Goal: Navigation & Orientation: Find specific page/section

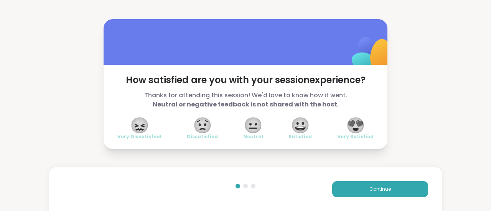
click at [362, 122] on span "😍" at bounding box center [355, 126] width 19 height 14
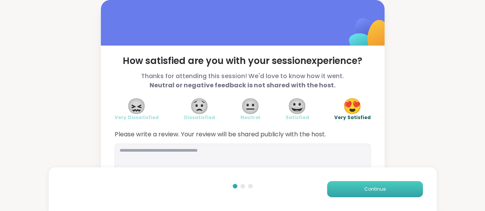
click at [357, 185] on button "Continue" at bounding box center [375, 189] width 96 height 16
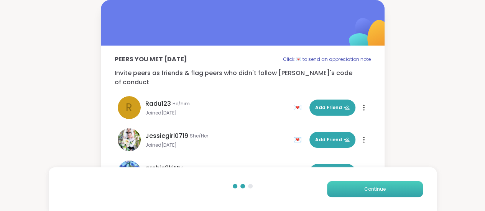
click at [357, 185] on button "Continue" at bounding box center [375, 189] width 96 height 16
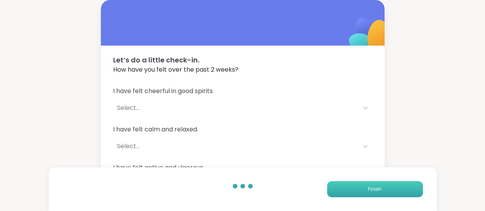
click at [357, 185] on button "Finish" at bounding box center [375, 189] width 96 height 16
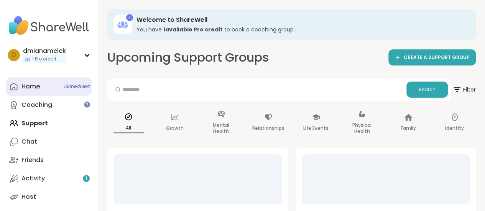
click at [45, 83] on link "Home 1 Scheduled" at bounding box center [49, 86] width 86 height 18
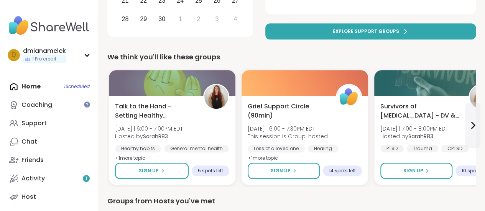
scroll to position [205, 0]
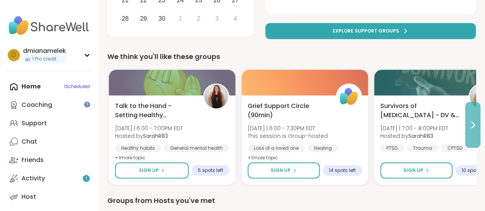
click at [478, 131] on button at bounding box center [472, 125] width 15 height 46
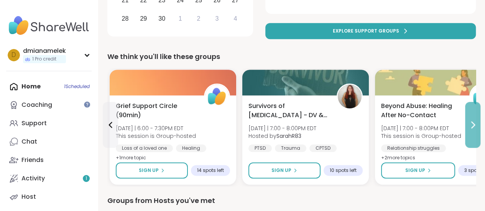
click at [478, 131] on button at bounding box center [472, 125] width 15 height 46
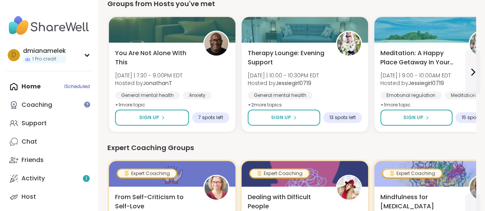
scroll to position [405, 0]
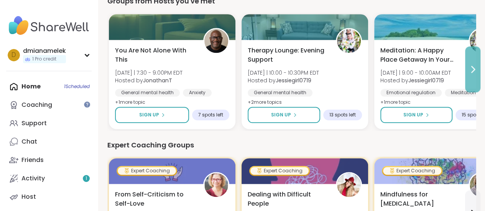
click at [477, 75] on button at bounding box center [472, 69] width 15 height 46
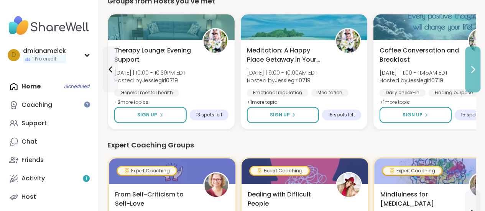
click at [477, 75] on button at bounding box center [472, 69] width 15 height 46
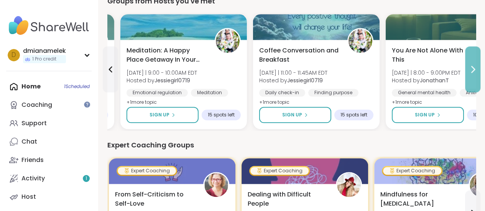
click at [477, 75] on button at bounding box center [472, 69] width 15 height 46
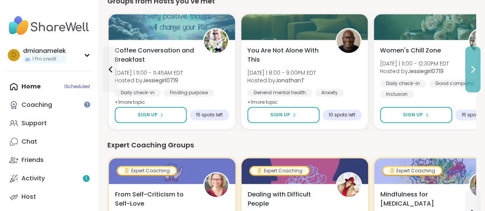
click at [477, 75] on button at bounding box center [472, 69] width 15 height 46
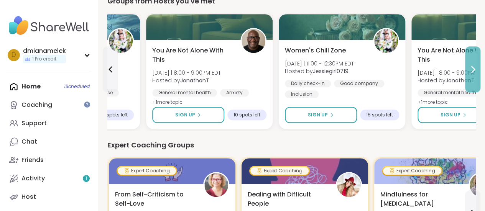
click at [479, 80] on button at bounding box center [472, 69] width 15 height 46
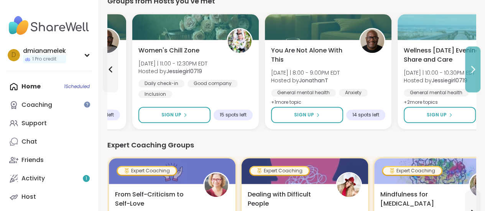
click at [480, 83] on div "1 Welcome to ShareWell You have 1 available Pro credit to book a coaching group…" at bounding box center [291, 164] width 387 height 1138
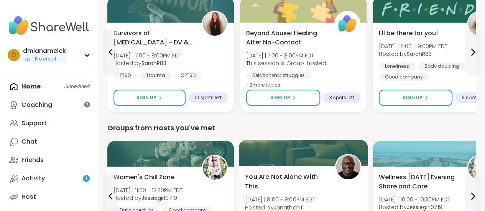
scroll to position [277, 0]
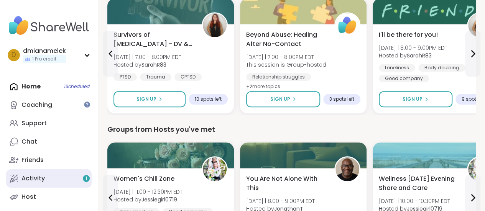
click at [59, 175] on link "Activity 1" at bounding box center [49, 179] width 86 height 18
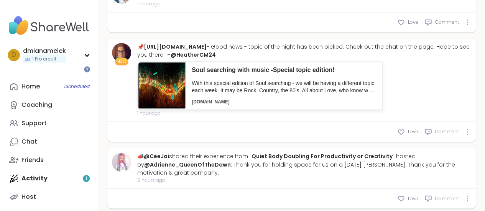
scroll to position [39, 0]
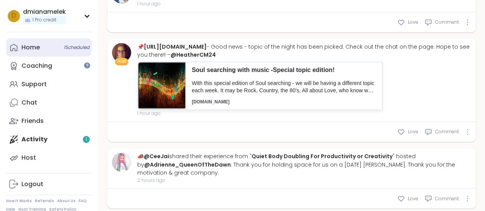
click at [26, 40] on link "Home 1 Scheduled" at bounding box center [49, 47] width 86 height 18
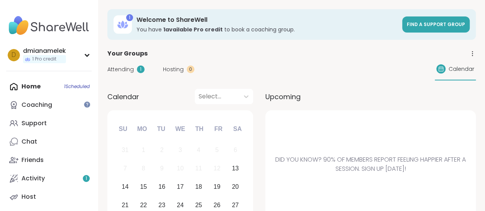
click at [125, 69] on span "Attending" at bounding box center [120, 70] width 26 height 8
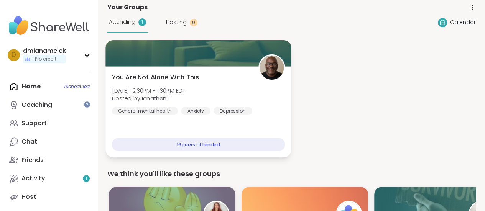
scroll to position [47, 0]
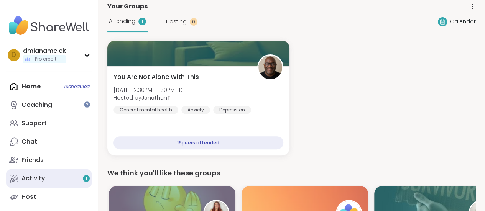
click at [44, 184] on link "Activity 1" at bounding box center [49, 179] width 86 height 18
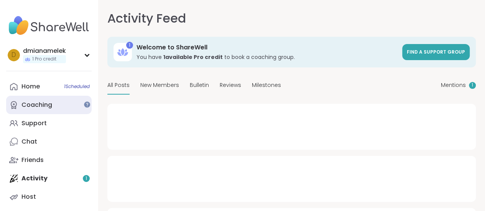
type textarea "*"
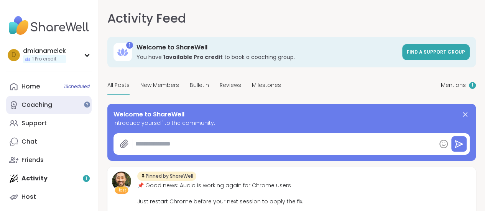
click at [65, 104] on link "Coaching" at bounding box center [49, 105] width 86 height 18
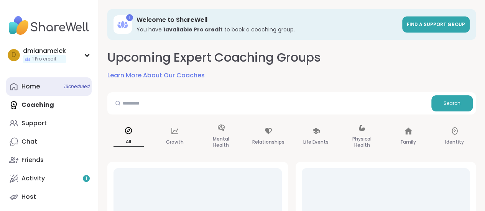
click at [64, 89] on span "1 Scheduled" at bounding box center [77, 87] width 26 height 6
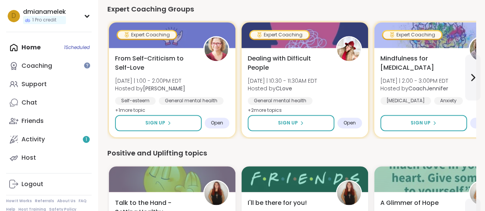
scroll to position [536, 0]
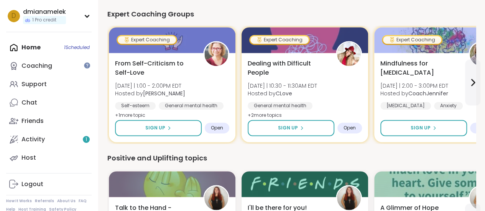
click at [141, 151] on div "We think you'll like these groups Talk to the Hand - Setting Healthy Boundaries…" at bounding box center [291, 160] width 369 height 881
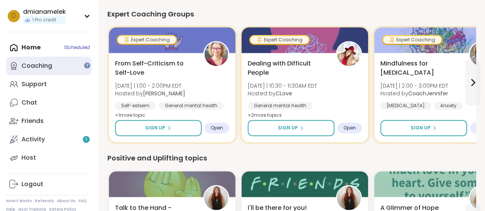
click at [62, 61] on link "Coaching" at bounding box center [49, 66] width 86 height 18
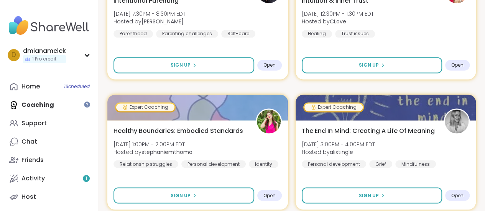
scroll to position [613, 0]
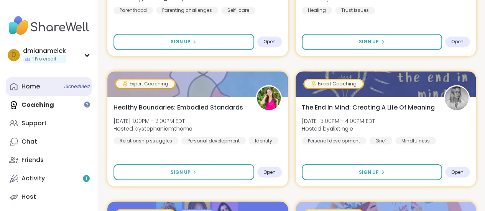
click at [33, 84] on div "Home 1 Scheduled" at bounding box center [30, 86] width 18 height 8
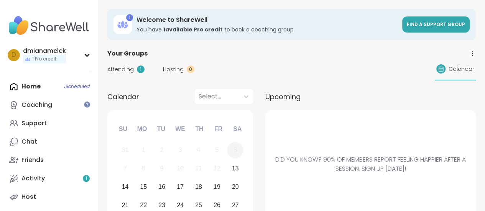
scroll to position [30, 0]
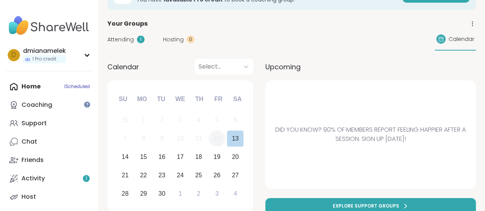
click at [219, 142] on div "12" at bounding box center [217, 138] width 7 height 10
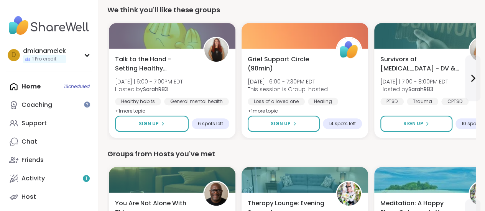
scroll to position [252, 0]
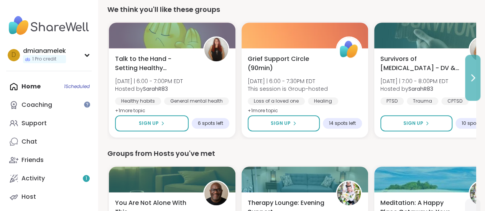
click at [476, 85] on button at bounding box center [472, 78] width 15 height 46
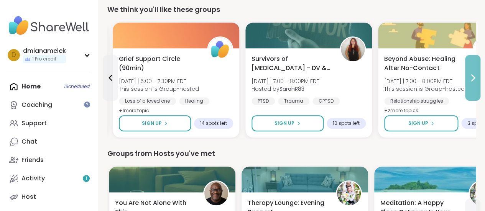
click at [476, 88] on button at bounding box center [472, 78] width 15 height 46
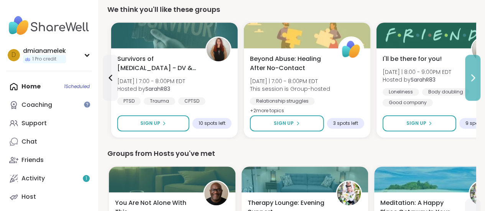
click at [476, 90] on button at bounding box center [472, 78] width 15 height 46
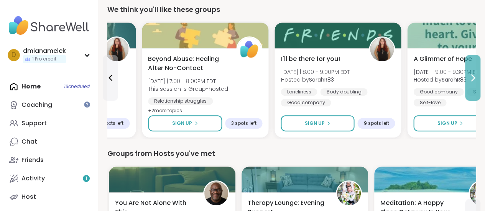
click at [476, 91] on button at bounding box center [472, 78] width 15 height 46
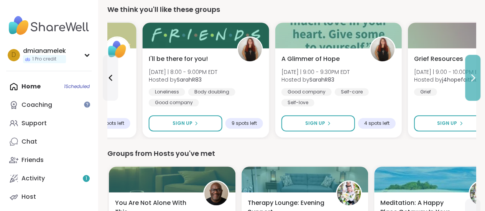
click at [476, 92] on button at bounding box center [472, 78] width 15 height 46
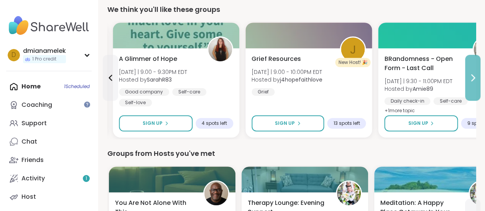
click at [476, 92] on button at bounding box center [472, 78] width 15 height 46
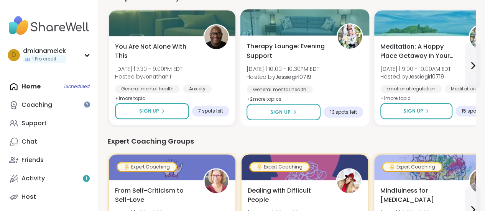
scroll to position [390, 0]
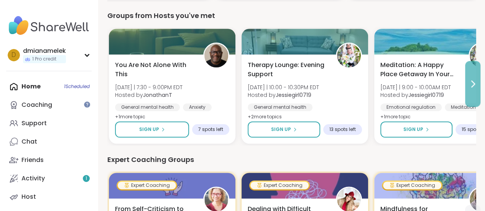
click at [476, 81] on icon at bounding box center [472, 83] width 9 height 9
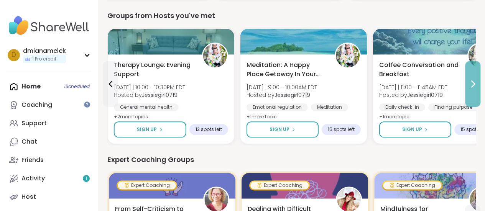
click at [476, 81] on icon at bounding box center [472, 83] width 9 height 9
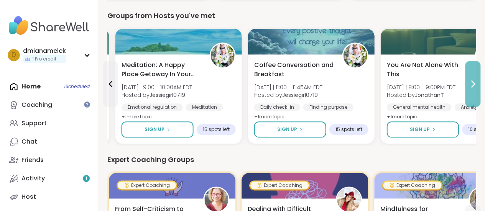
click at [476, 81] on icon at bounding box center [472, 83] width 9 height 9
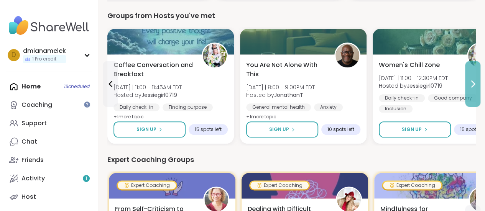
click at [476, 81] on icon at bounding box center [472, 83] width 9 height 9
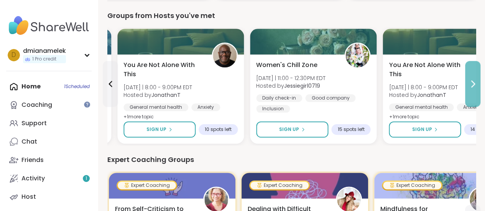
click at [476, 81] on icon at bounding box center [472, 83] width 9 height 9
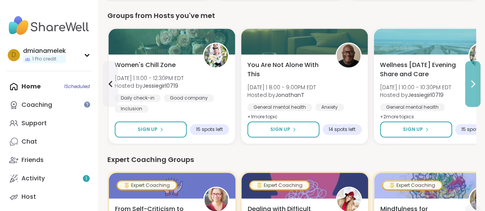
click at [476, 81] on icon at bounding box center [472, 83] width 9 height 9
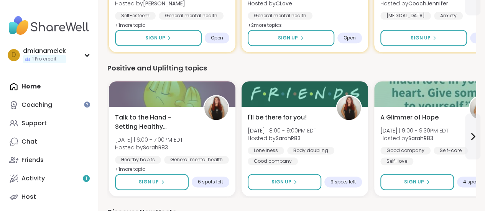
scroll to position [457, 0]
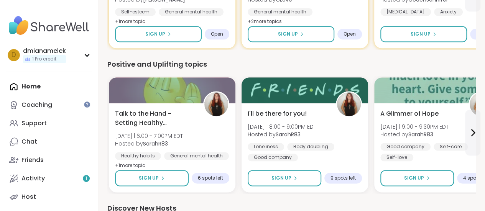
click at [476, 79] on div "1 Welcome to ShareWell You have 1 available Pro credit to book a coaching group…" at bounding box center [291, 25] width 387 height 965
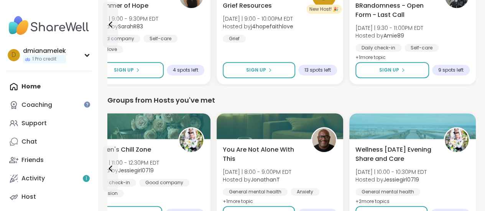
scroll to position [133, 0]
